Goal: Task Accomplishment & Management: Use online tool/utility

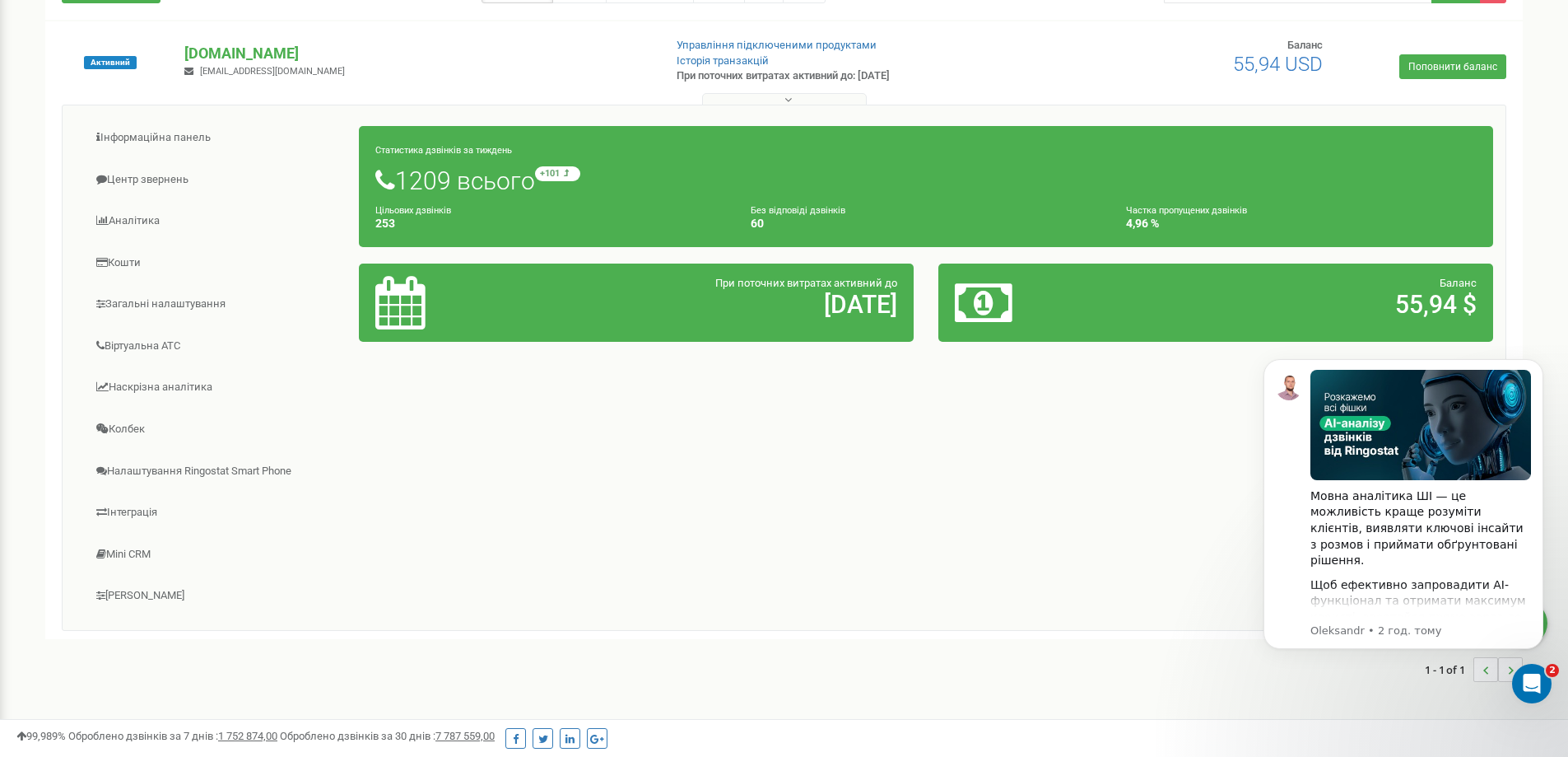
scroll to position [149, 0]
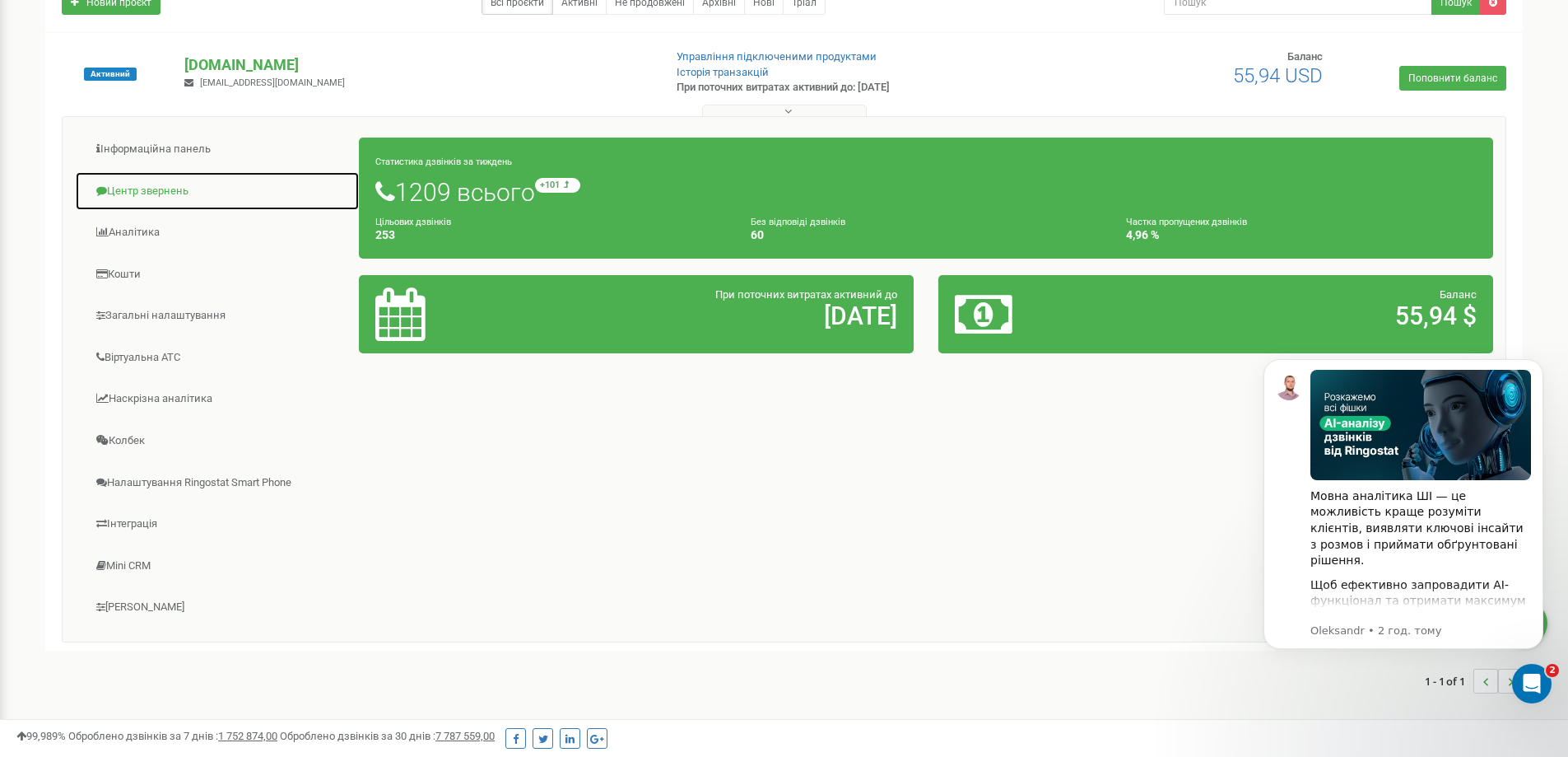
click at [128, 193] on link "Центр звернень" at bounding box center [217, 192] width 285 height 41
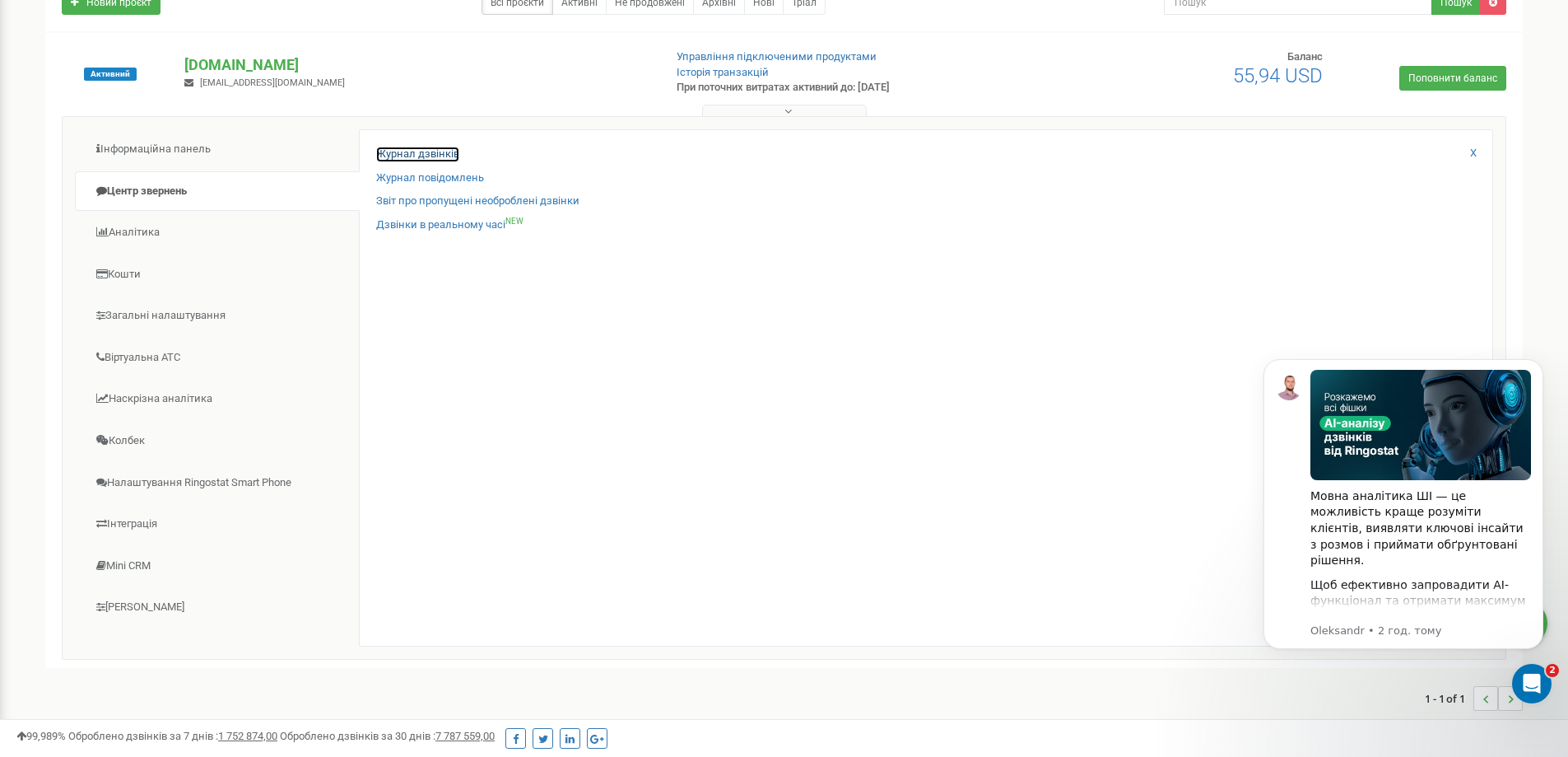
click at [444, 150] on link "Журнал дзвінків" at bounding box center [417, 154] width 83 height 15
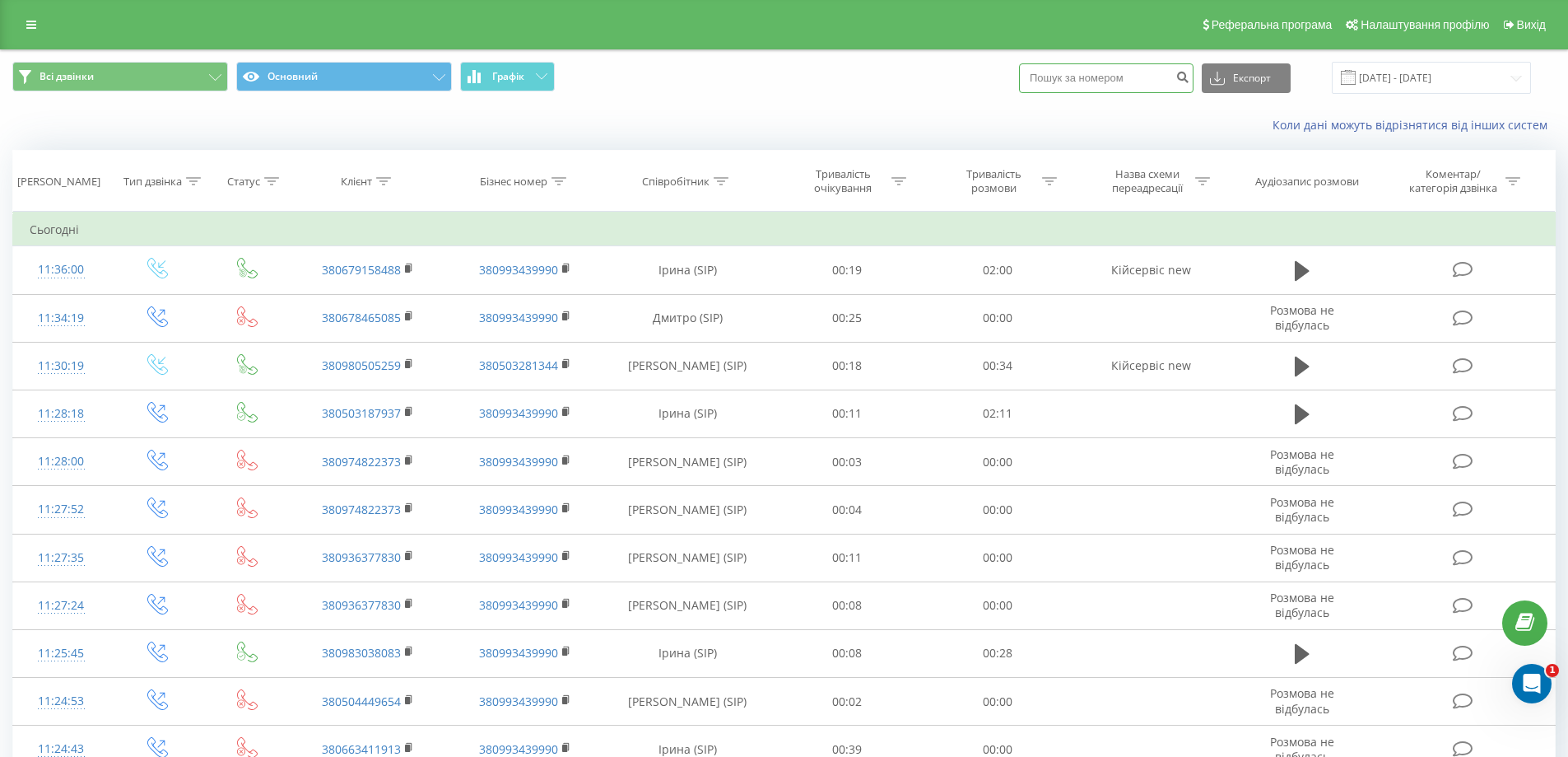
click at [1099, 77] on input at bounding box center [1106, 78] width 174 height 30
paste input "0676704244"
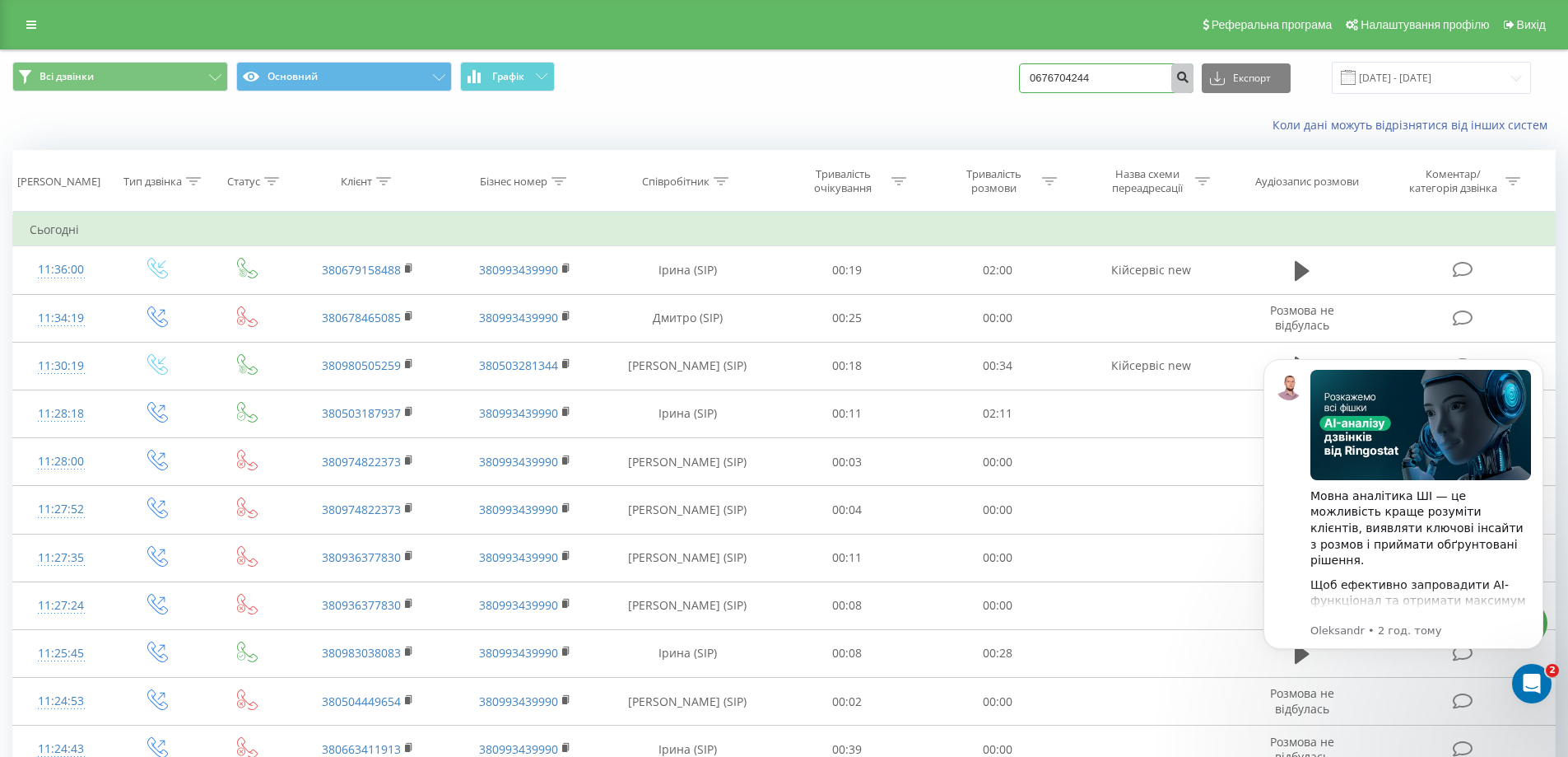
type input "0676704244"
click at [1190, 79] on icon "submit" at bounding box center [1181, 74] width 14 height 10
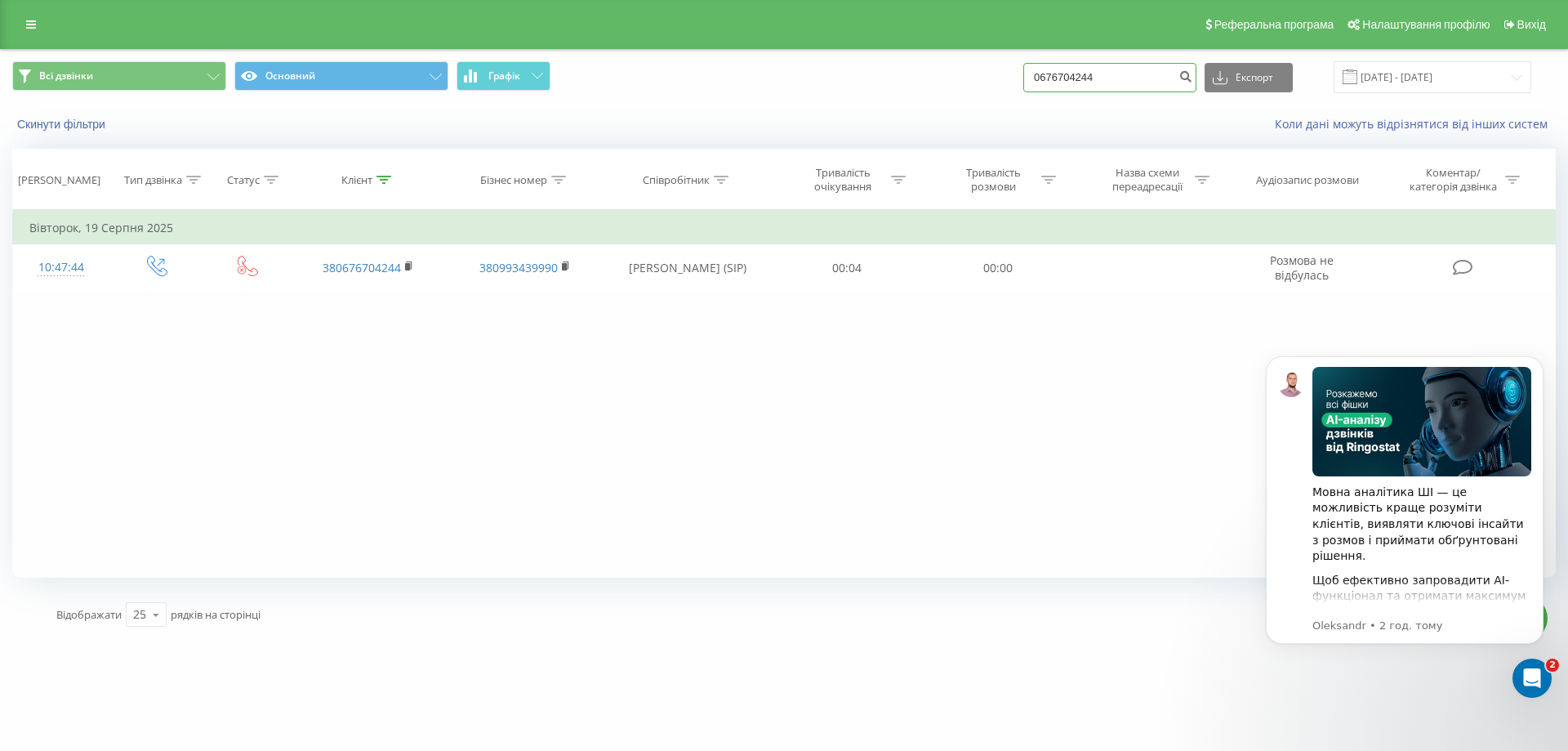
click at [1144, 70] on input "0676704244" at bounding box center [1109, 77] width 173 height 30
